Goal: Task Accomplishment & Management: Manage account settings

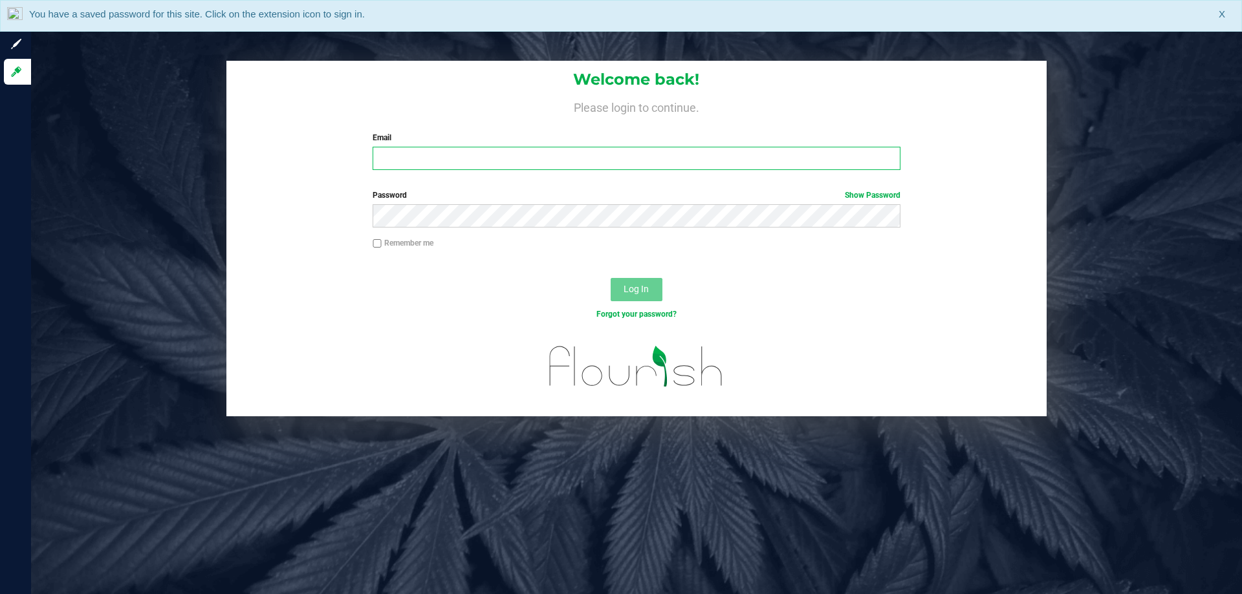
click at [526, 166] on input "Email" at bounding box center [636, 158] width 527 height 23
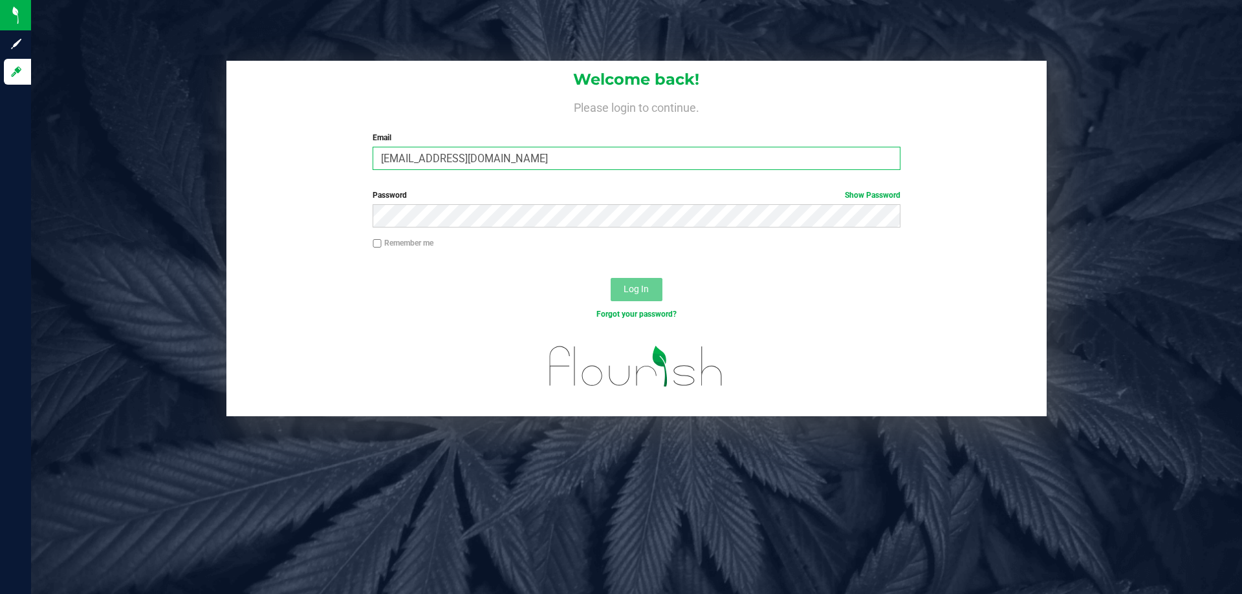
type input "[EMAIL_ADDRESS][DOMAIN_NAME]"
click at [611, 278] on button "Log In" at bounding box center [637, 289] width 52 height 23
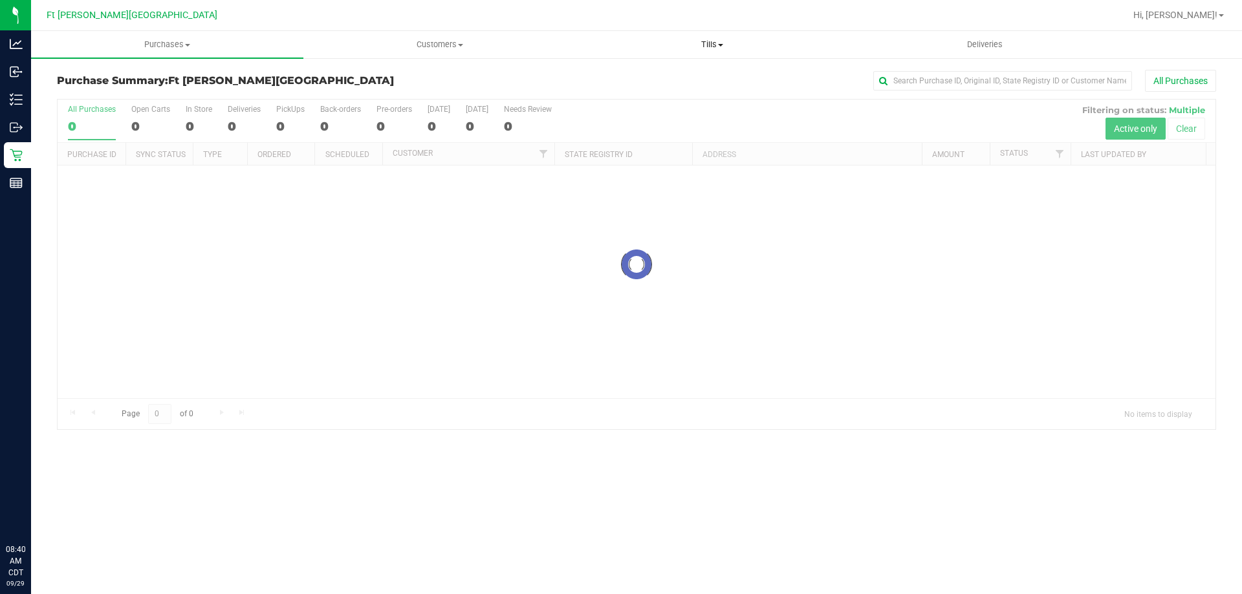
click at [707, 42] on span "Tills" at bounding box center [711, 45] width 271 height 12
click at [649, 76] on span "Manage tills" at bounding box center [619, 77] width 87 height 11
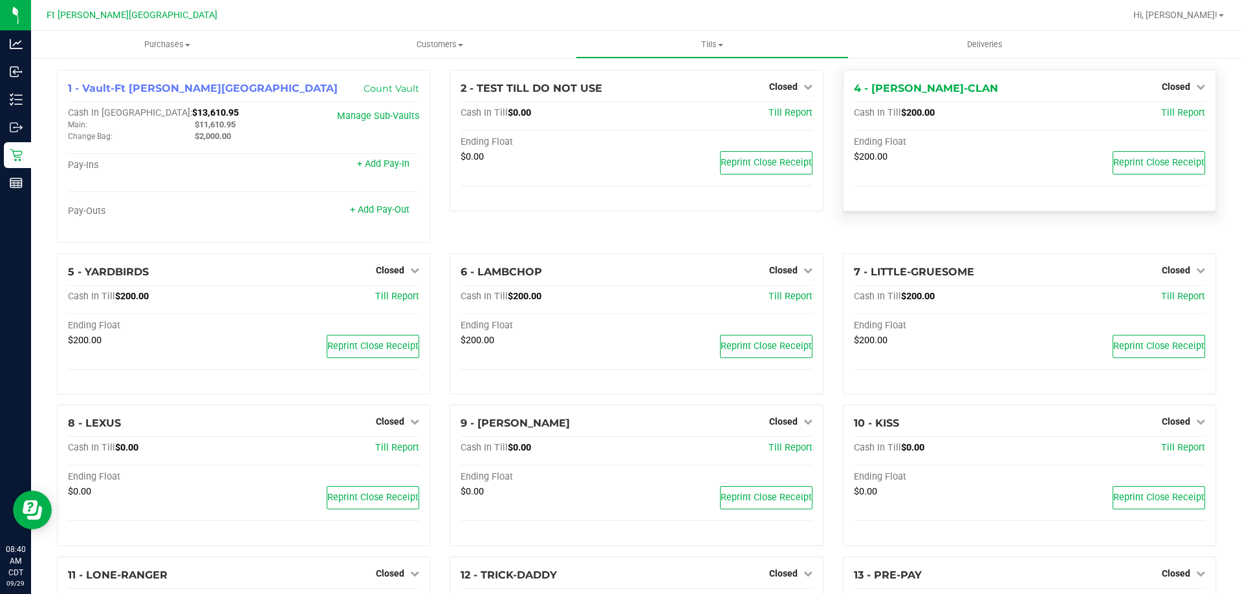
click at [1171, 77] on div "4 - WU-TANG-CLAN Closed Open Till Cash In Till $200.00 Till Report Ending Float…" at bounding box center [1029, 141] width 373 height 142
click at [1170, 85] on span "Closed" at bounding box center [1176, 86] width 28 height 10
click at [1171, 111] on link "Open Till" at bounding box center [1175, 114] width 34 height 10
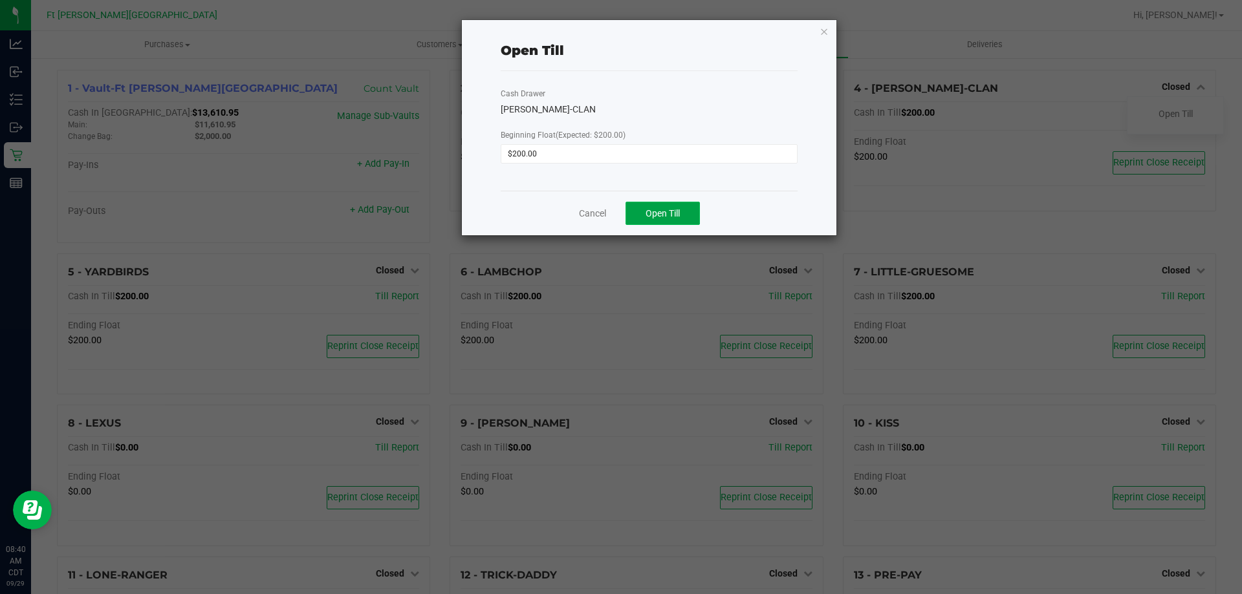
click at [651, 219] on button "Open Till" at bounding box center [662, 213] width 74 height 23
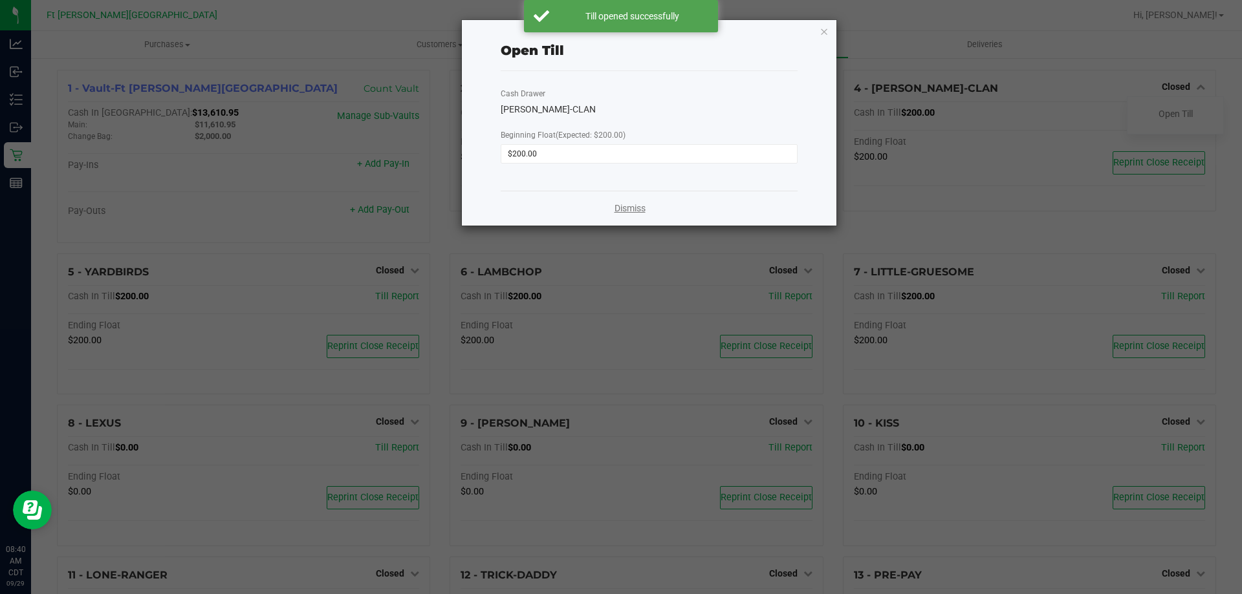
click at [625, 206] on link "Dismiss" at bounding box center [629, 209] width 31 height 14
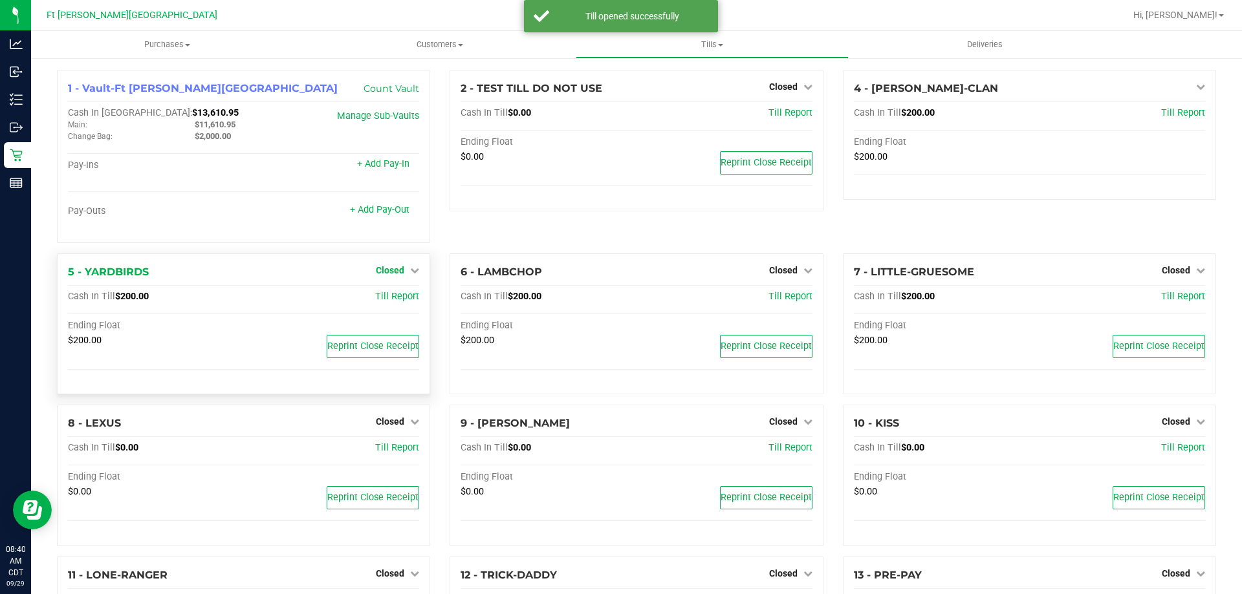
click at [379, 271] on span "Closed" at bounding box center [390, 270] width 28 height 10
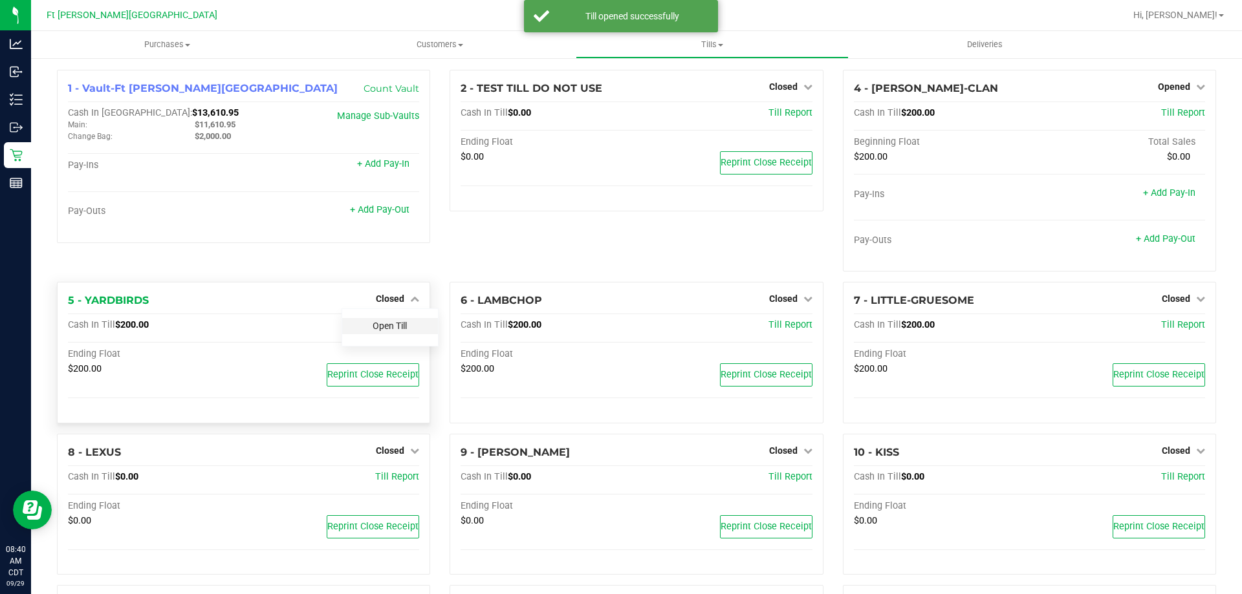
click at [385, 321] on link "Open Till" at bounding box center [390, 326] width 34 height 10
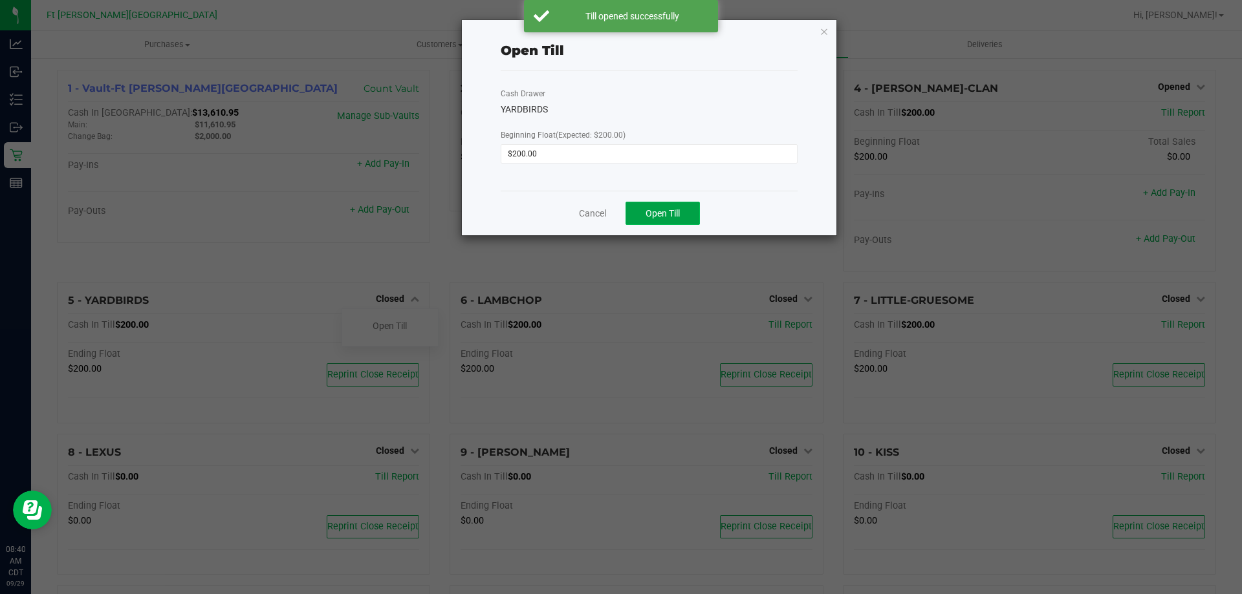
click at [653, 208] on span "Open Till" at bounding box center [662, 213] width 34 height 10
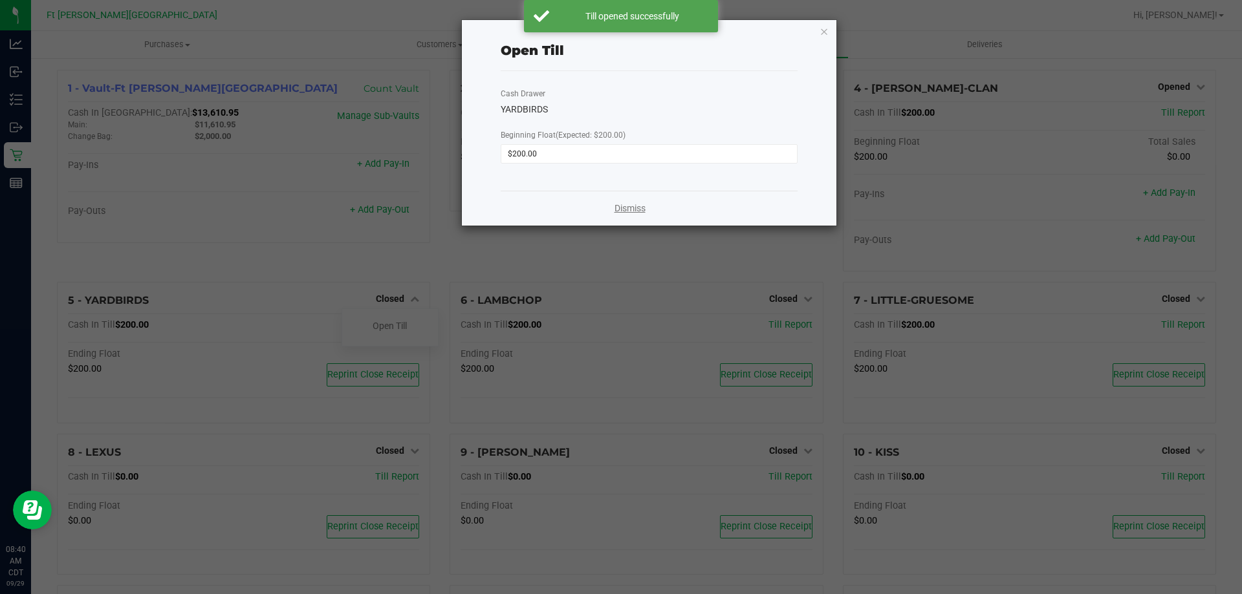
click at [641, 212] on link "Dismiss" at bounding box center [629, 209] width 31 height 14
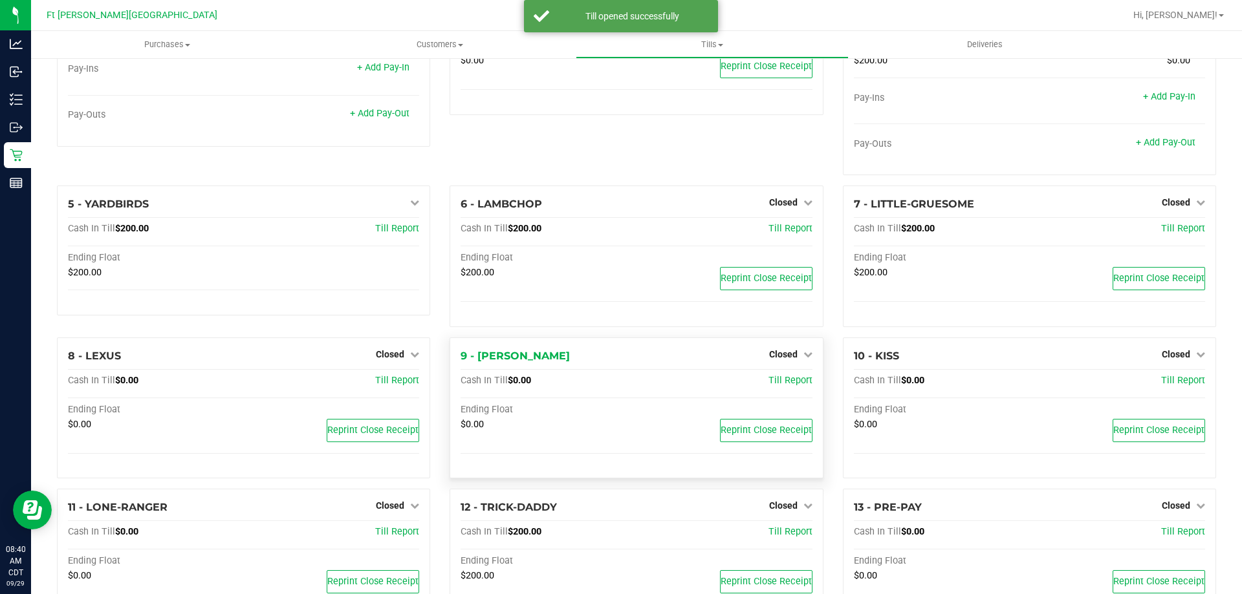
scroll to position [194, 0]
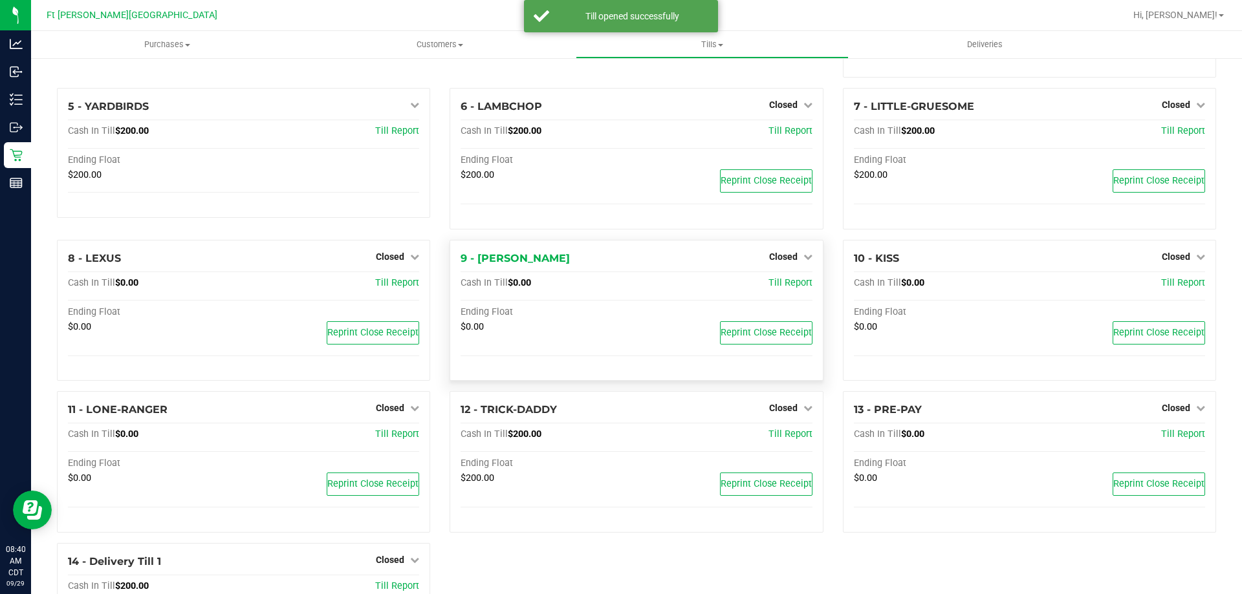
click at [774, 351] on div "$0.00 Reprint Close Receipt" at bounding box center [635, 335] width 351 height 29
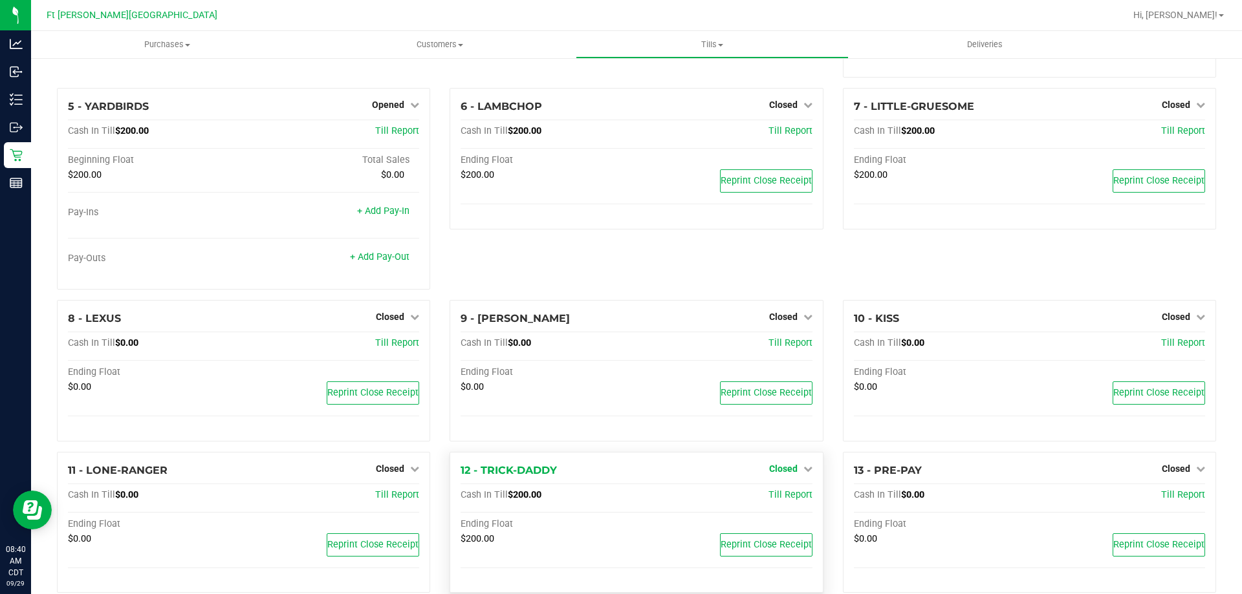
click at [781, 470] on span "Closed" at bounding box center [783, 469] width 28 height 10
click at [784, 493] on link "Open Till" at bounding box center [783, 495] width 34 height 10
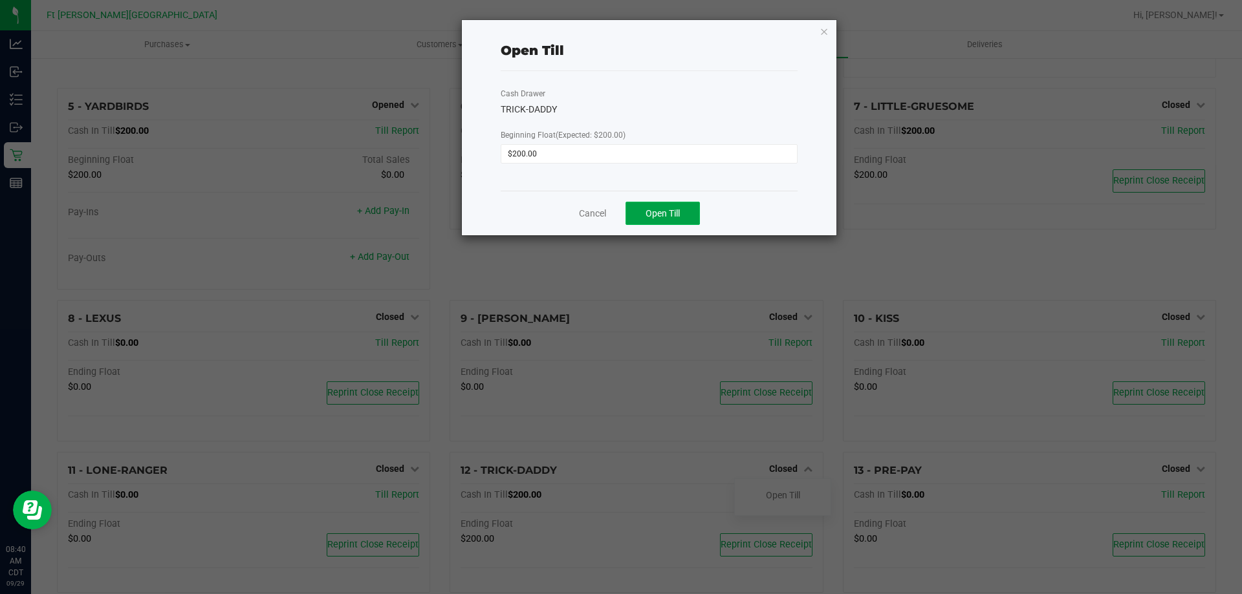
click at [653, 211] on span "Open Till" at bounding box center [662, 213] width 34 height 10
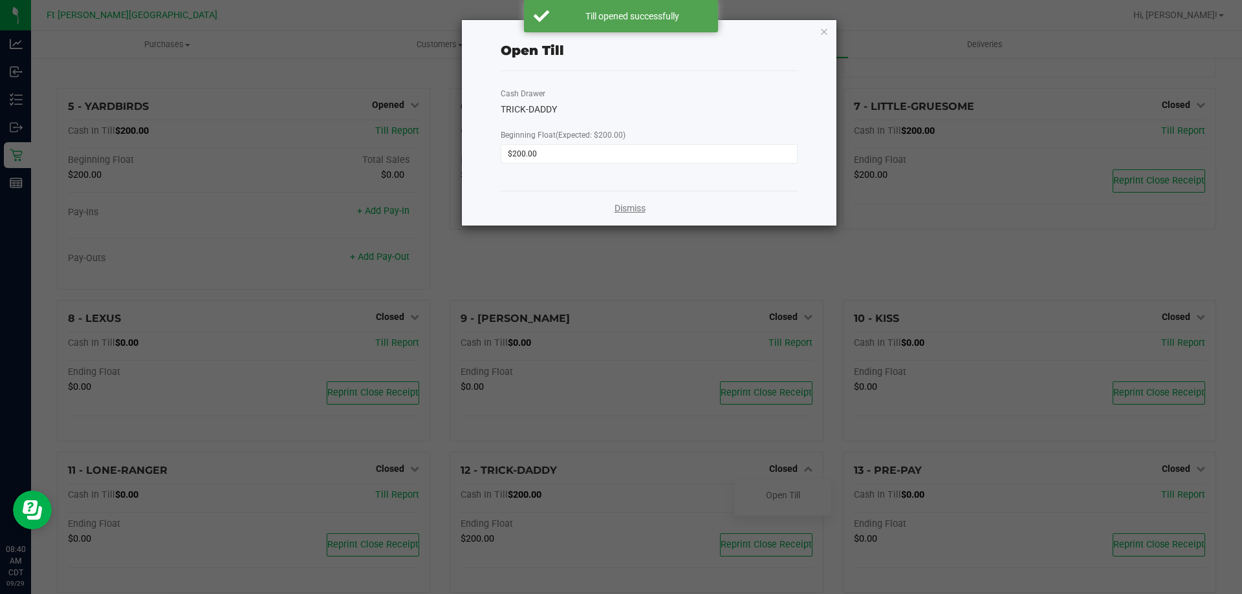
drag, startPoint x: 620, startPoint y: 204, endPoint x: 957, endPoint y: 346, distance: 365.8
click at [620, 204] on link "Dismiss" at bounding box center [629, 209] width 31 height 14
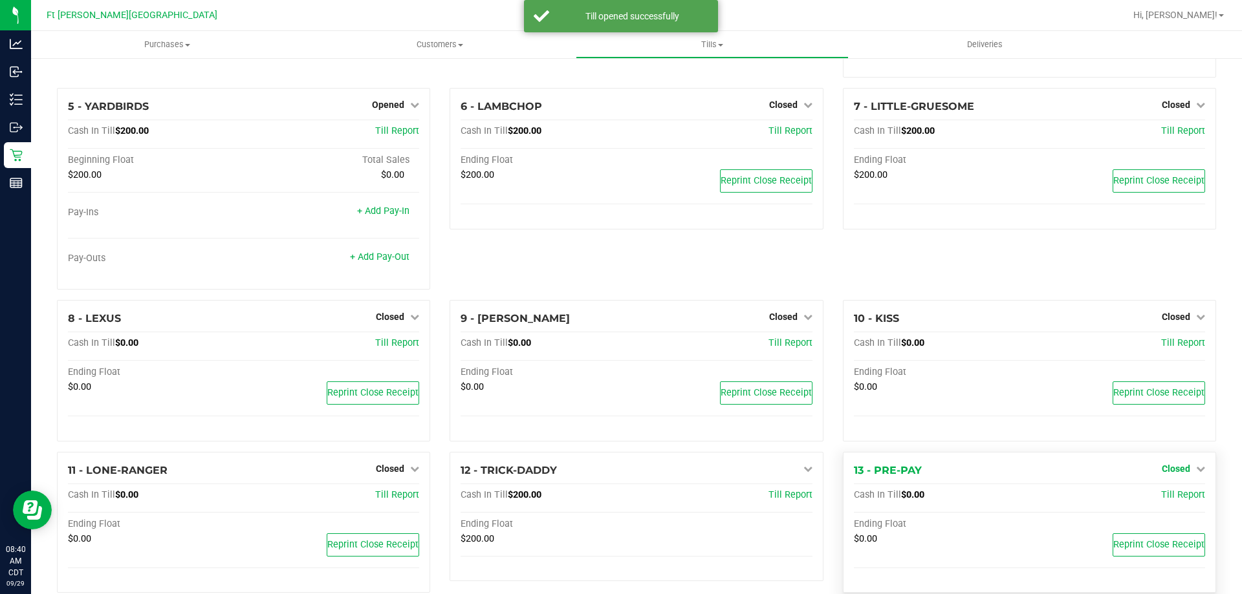
click at [1165, 469] on span "Closed" at bounding box center [1176, 469] width 28 height 10
click at [1166, 496] on link "Open Till" at bounding box center [1175, 495] width 34 height 10
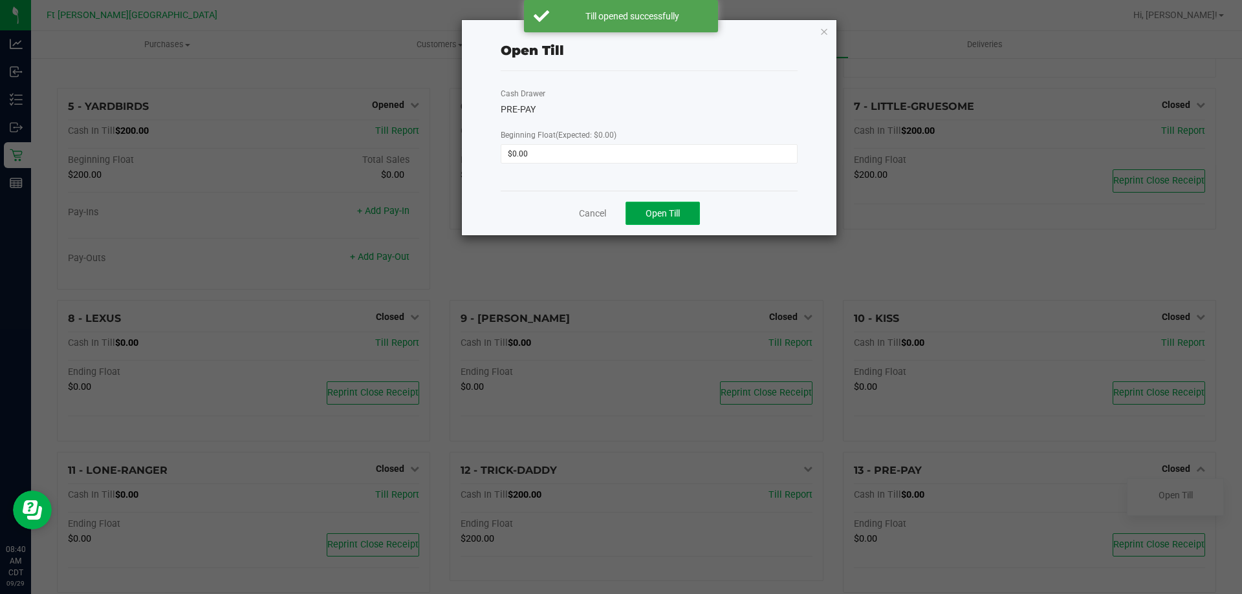
click at [680, 217] on span "Open Till" at bounding box center [662, 213] width 34 height 10
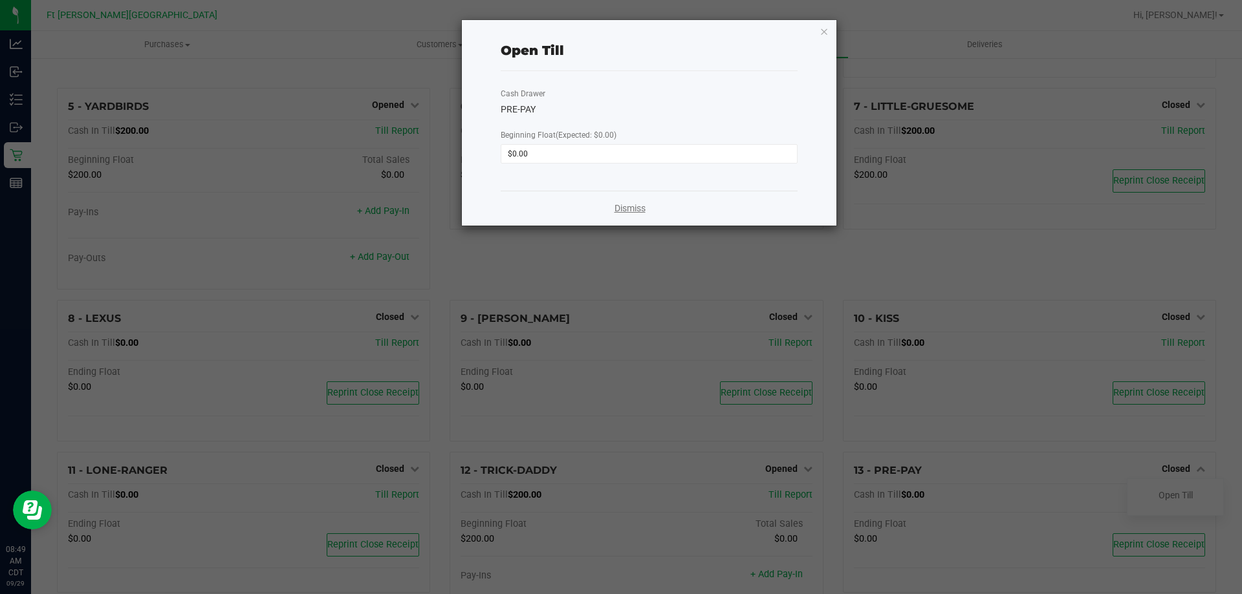
click at [618, 213] on link "Dismiss" at bounding box center [629, 209] width 31 height 14
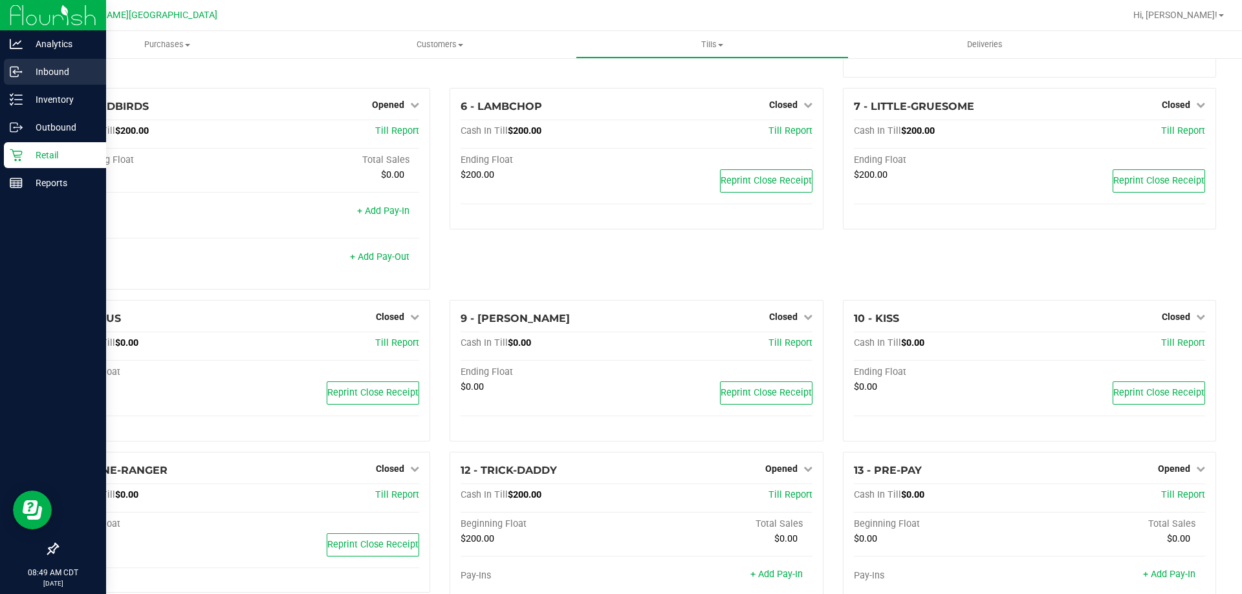
click at [48, 70] on p "Inbound" at bounding box center [62, 72] width 78 height 16
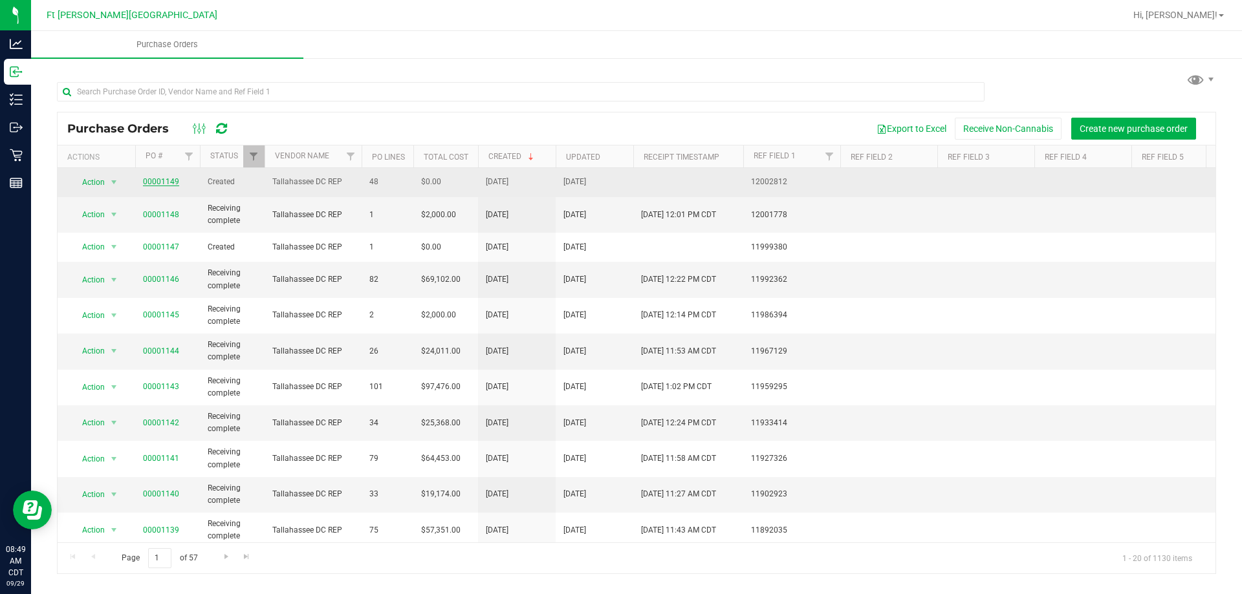
click at [168, 179] on link "00001149" at bounding box center [161, 181] width 36 height 9
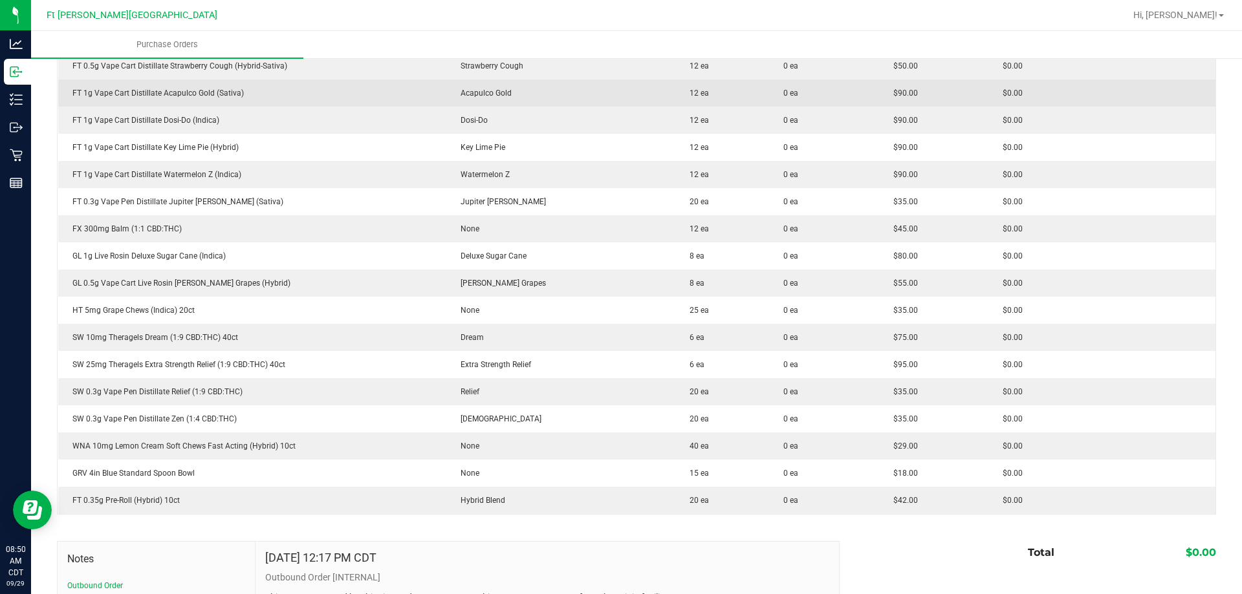
scroll to position [1099, 0]
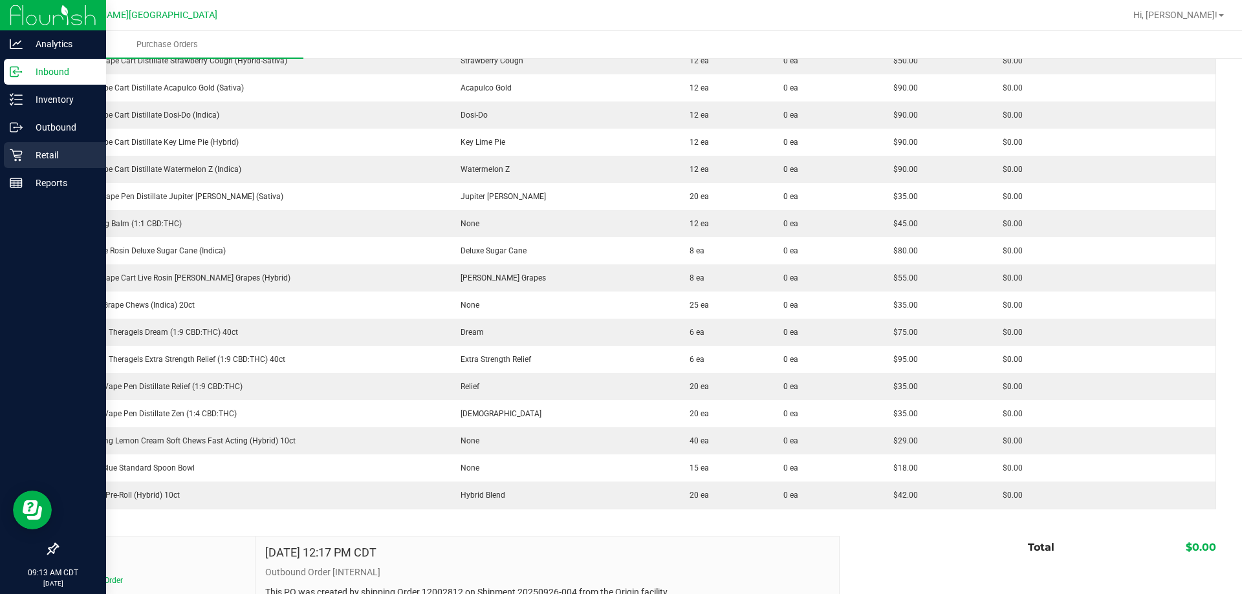
click at [45, 147] on div "Retail" at bounding box center [55, 155] width 102 height 26
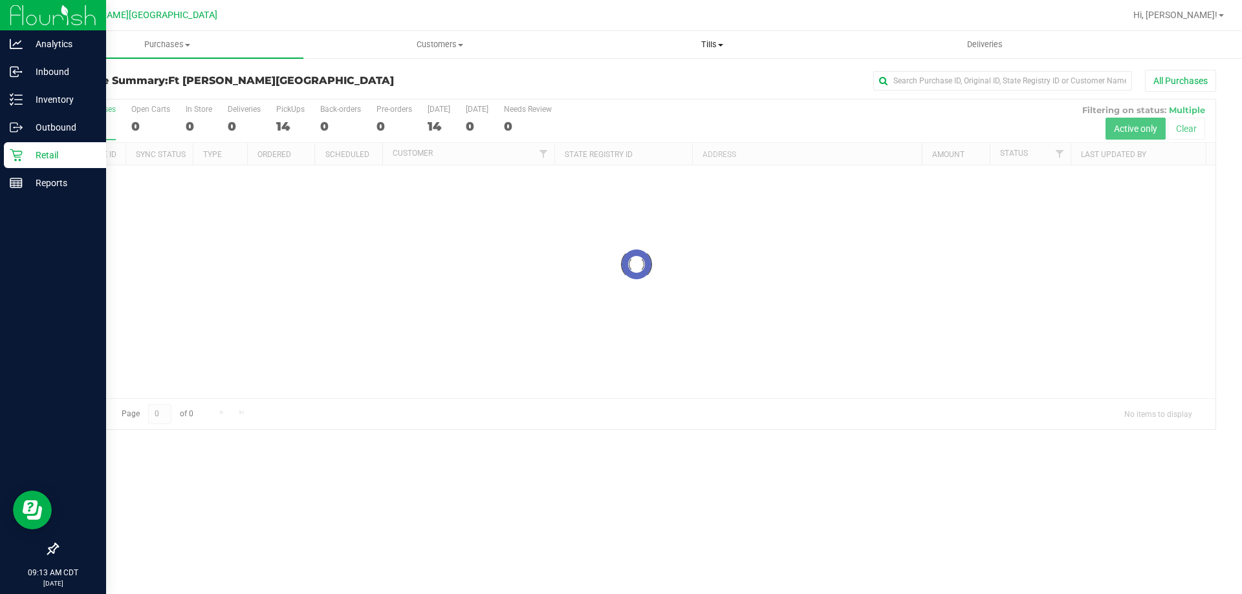
click at [721, 45] on span at bounding box center [720, 45] width 5 height 3
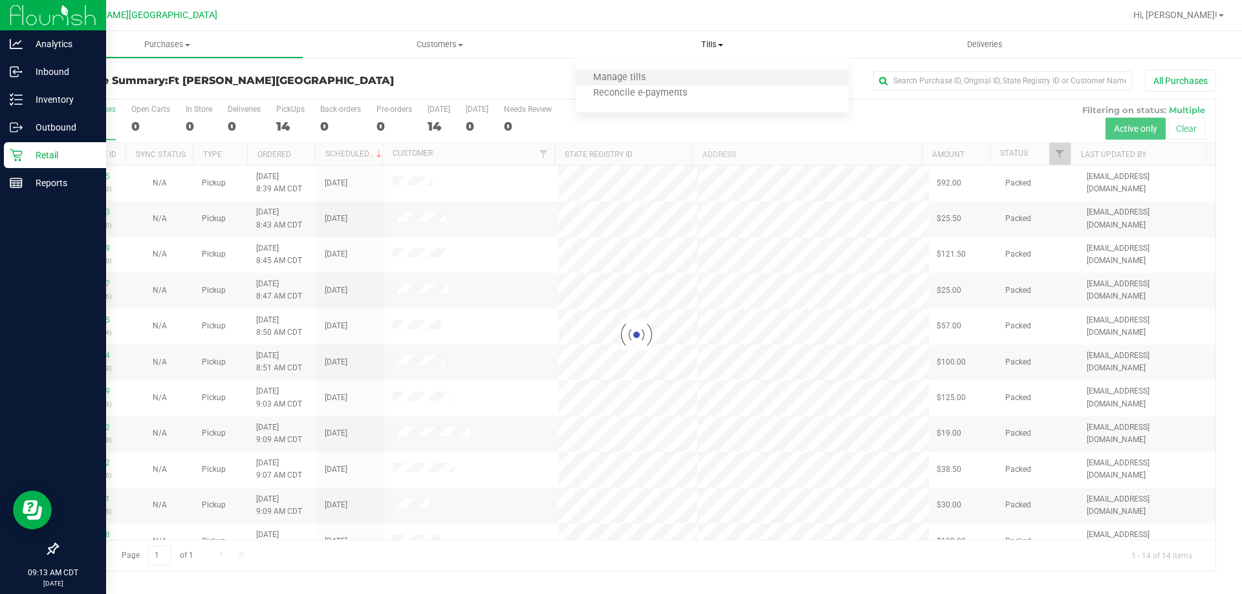
click at [689, 74] on li "Manage tills" at bounding box center [712, 78] width 272 height 16
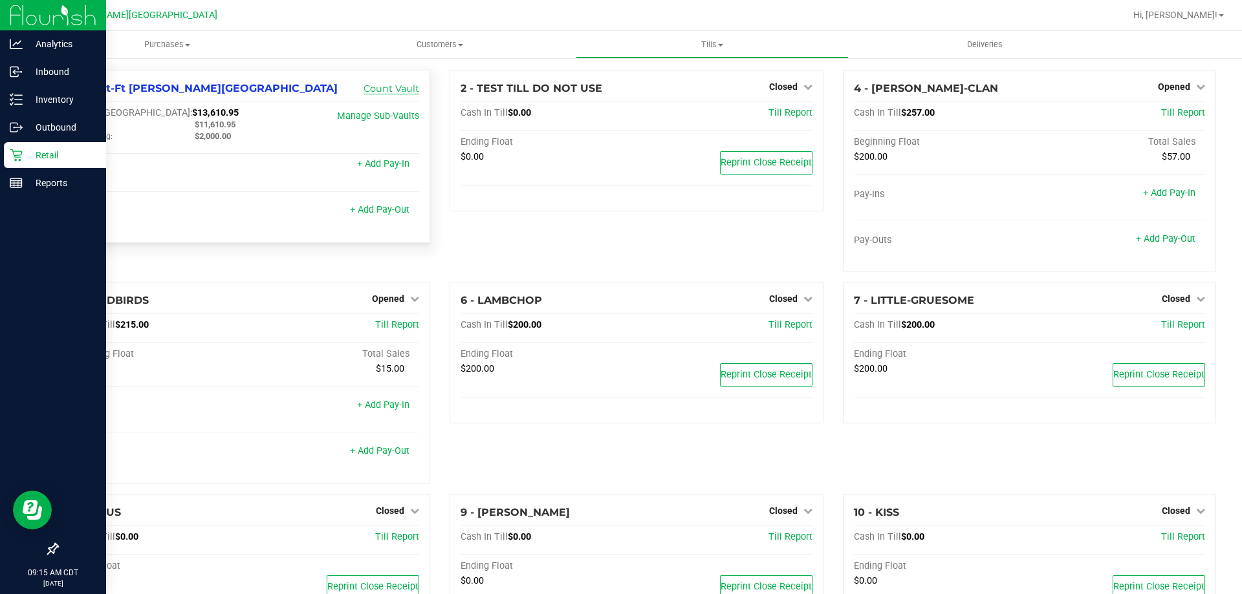
click at [409, 88] on link "Count Vault" at bounding box center [391, 89] width 56 height 12
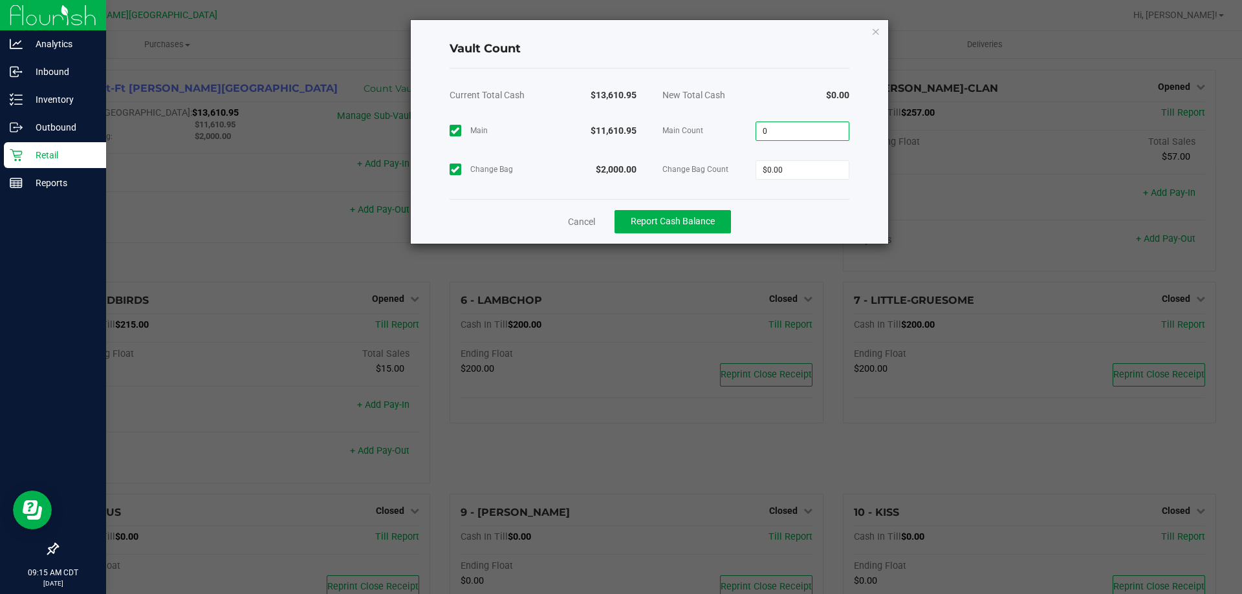
click at [805, 132] on input "0" at bounding box center [802, 131] width 92 height 18
type input "$11,611.00"
click at [828, 175] on div "Main $11,610.95 Main Count $11,611.00 Change Bag $2,000.00 Change Bag Count 0" at bounding box center [649, 150] width 400 height 78
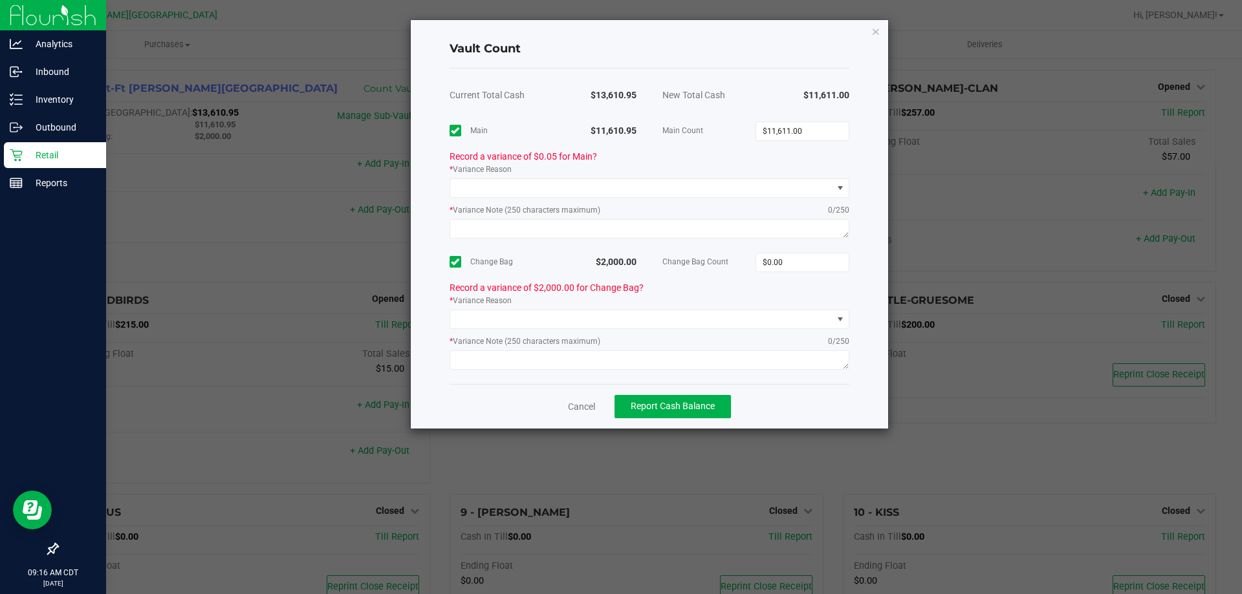
click at [825, 177] on div "* Variance Reason" at bounding box center [649, 181] width 400 height 34
drag, startPoint x: 819, startPoint y: 186, endPoint x: 807, endPoint y: 190, distance: 12.5
click at [818, 186] on span at bounding box center [641, 188] width 382 height 18
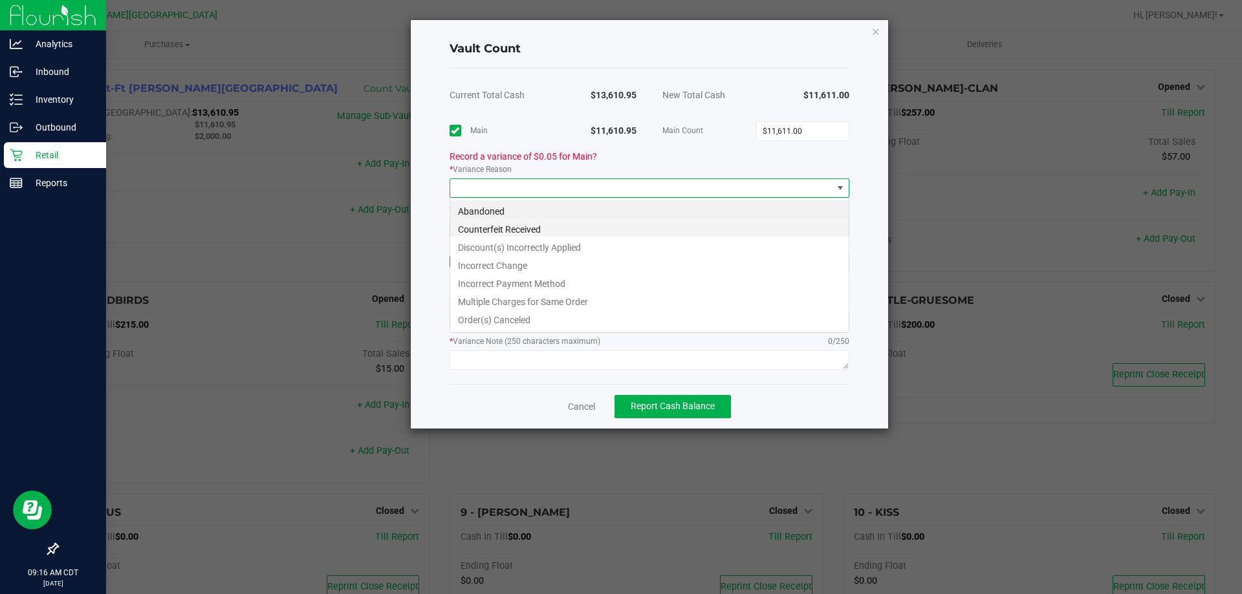
scroll to position [19, 400]
click at [482, 263] on li "Incorrect Change" at bounding box center [649, 264] width 398 height 18
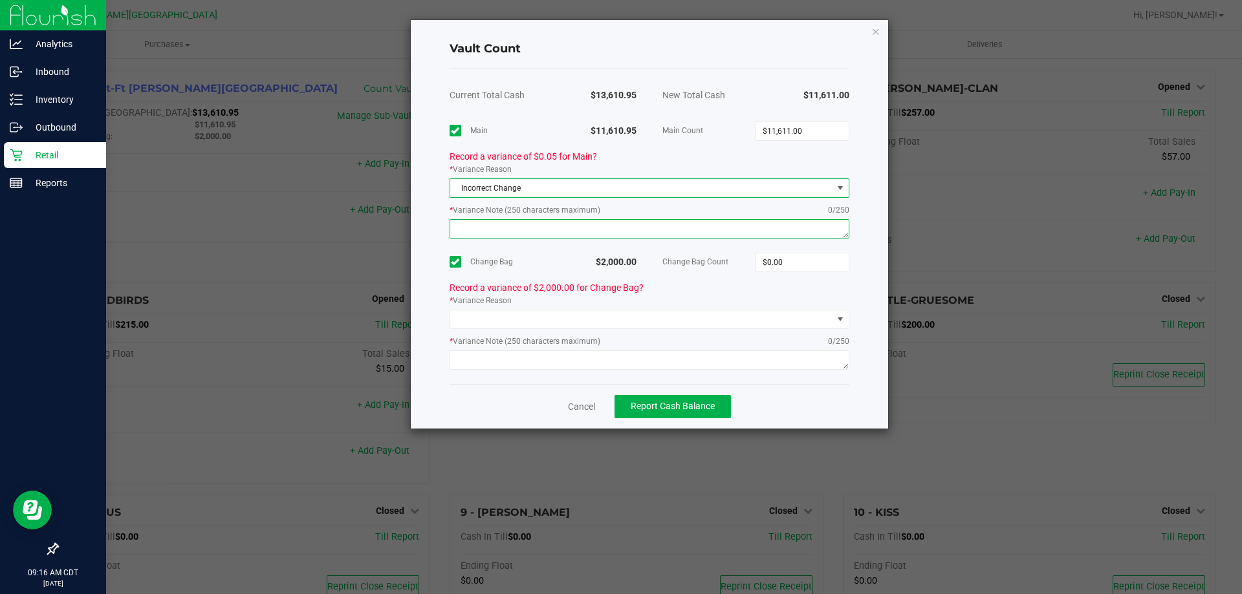
click at [534, 227] on textarea at bounding box center [649, 228] width 400 height 19
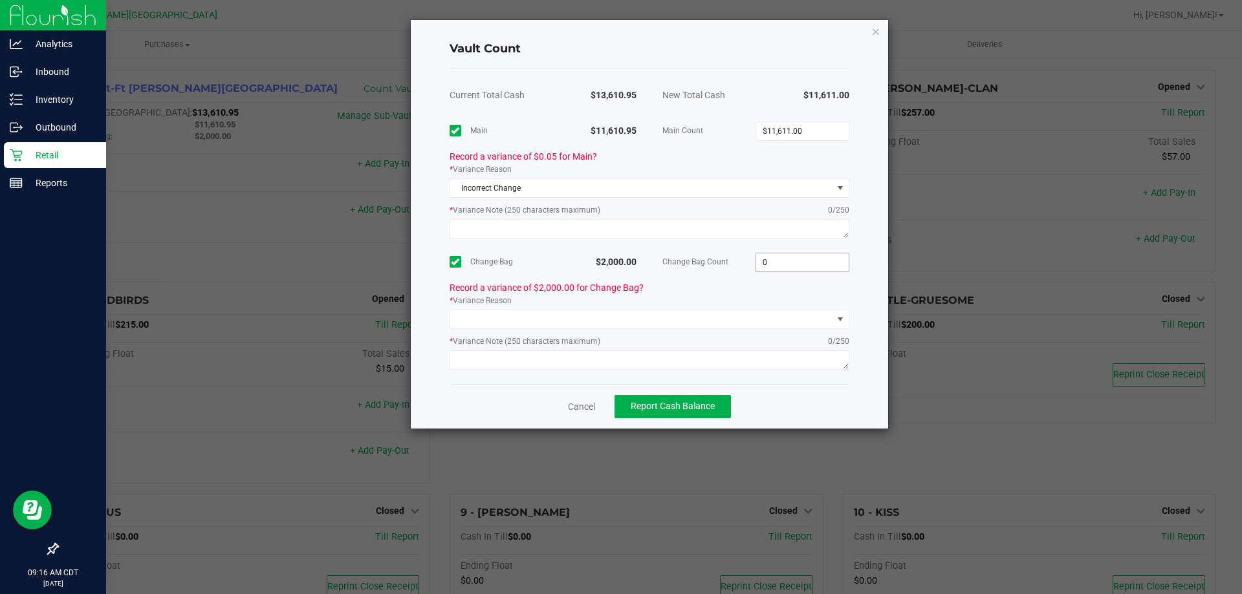
click at [808, 265] on input "0" at bounding box center [802, 263] width 92 height 18
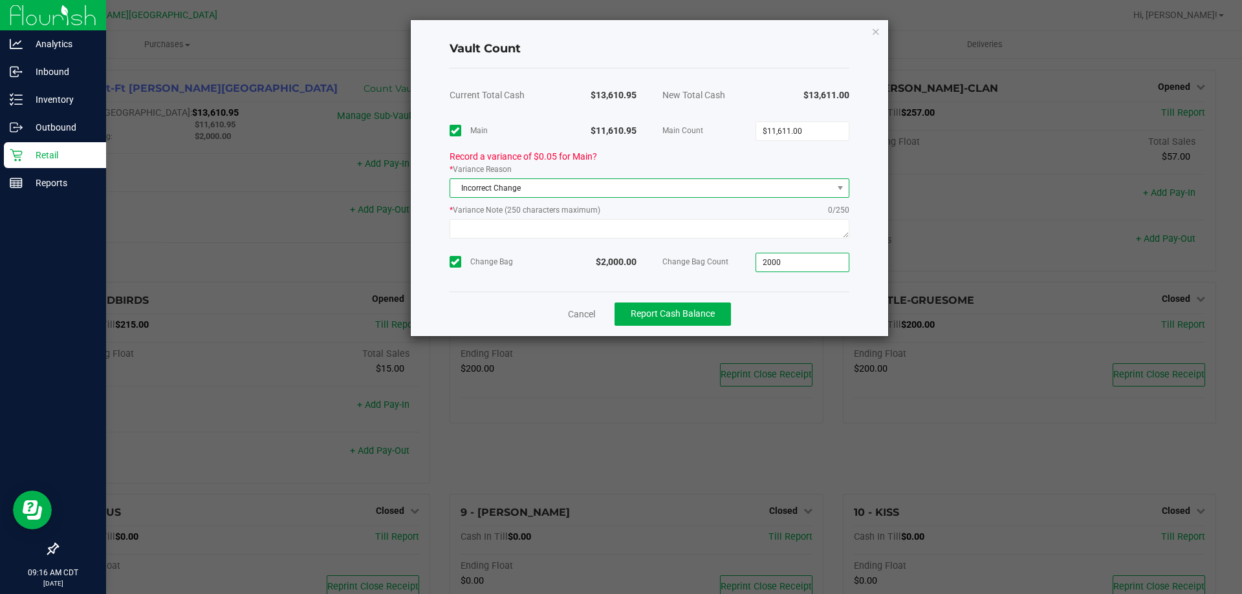
type input "$2,000.00"
click at [751, 192] on span "Incorrect Change" at bounding box center [641, 188] width 382 height 18
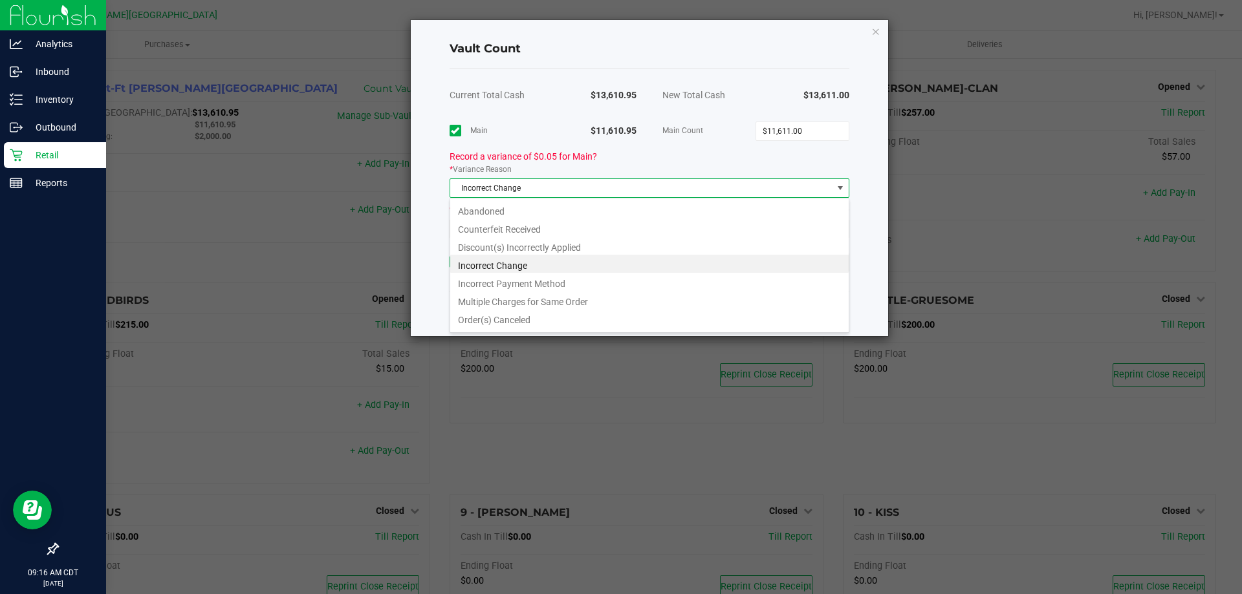
click at [817, 182] on span "Incorrect Change" at bounding box center [641, 188] width 382 height 18
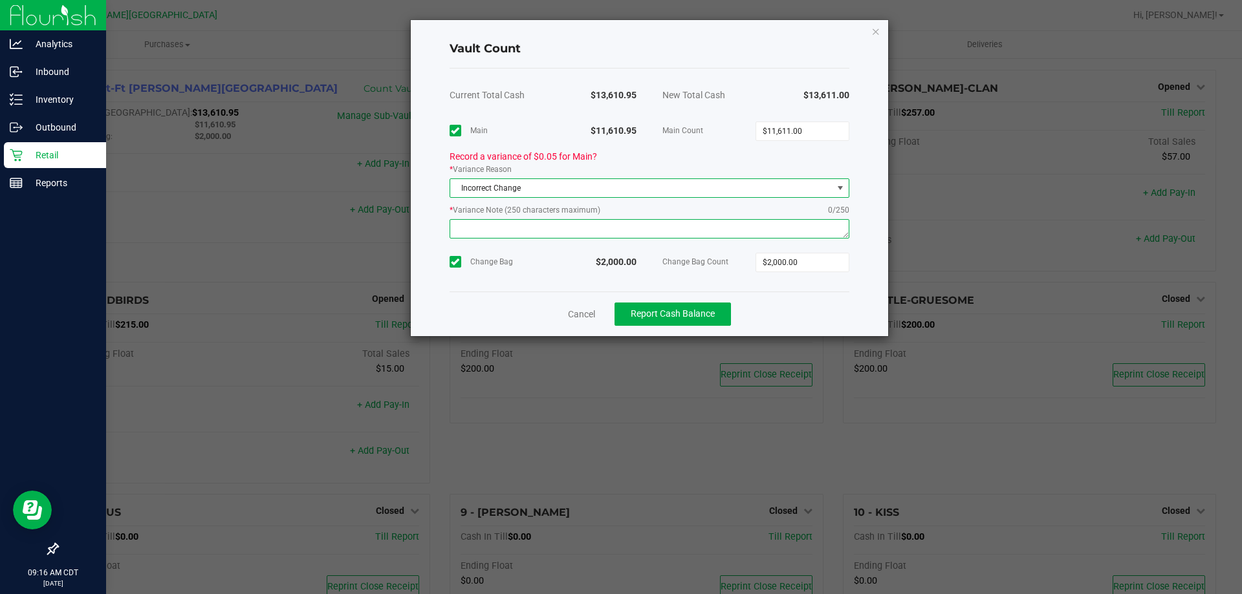
click at [764, 228] on textarea at bounding box center [649, 228] width 400 height 19
type textarea "wrong change"
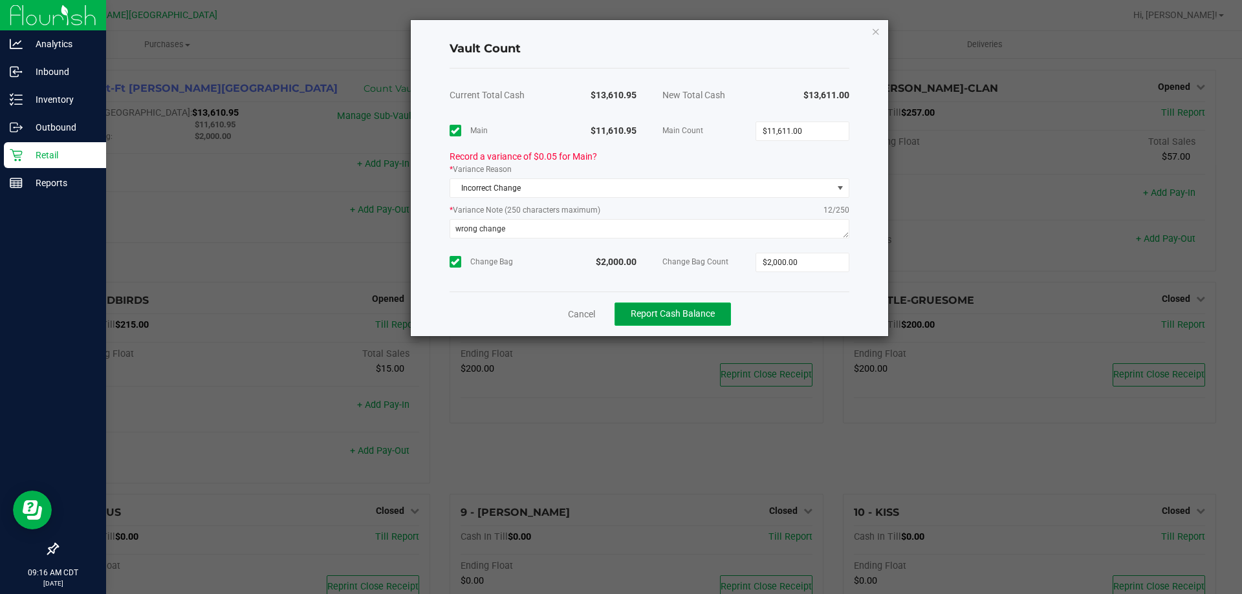
click at [686, 313] on span "Report Cash Balance" at bounding box center [673, 313] width 84 height 10
